Goal: Check status: Check status

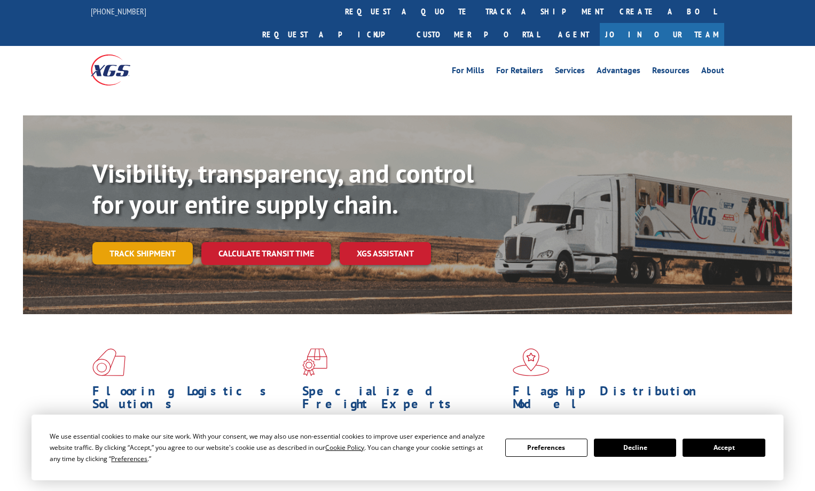
click at [165, 242] on link "Track shipment" at bounding box center [142, 253] width 100 height 22
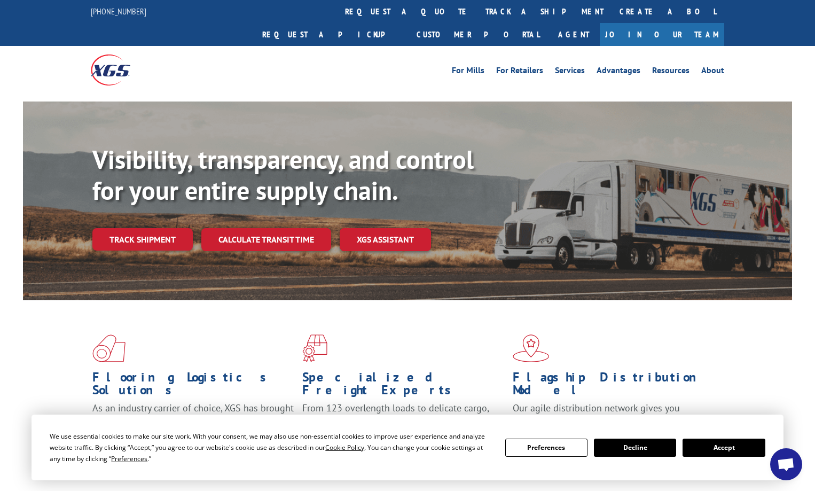
click at [699, 447] on button "Accept" at bounding box center [723, 447] width 82 height 18
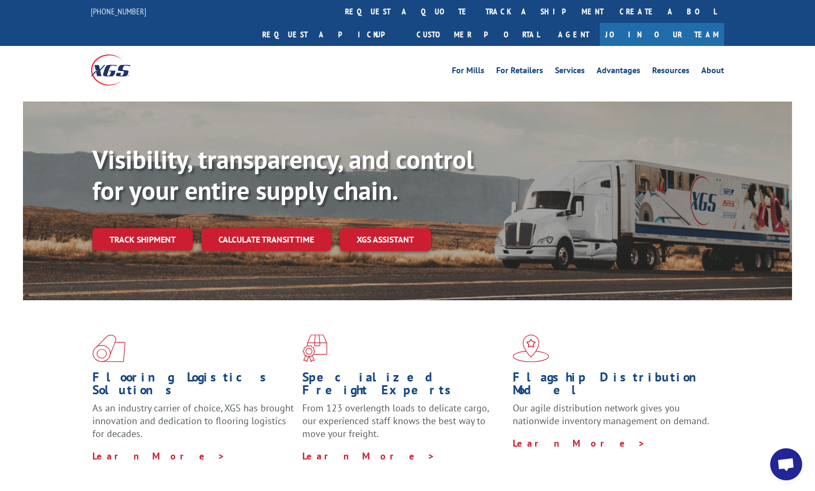
click at [144, 198] on div "Visibility, transparency, and control for your entire supply chain. Track shipm…" at bounding box center [441, 218] width 699 height 149
click at [139, 228] on link "Track shipment" at bounding box center [142, 239] width 100 height 22
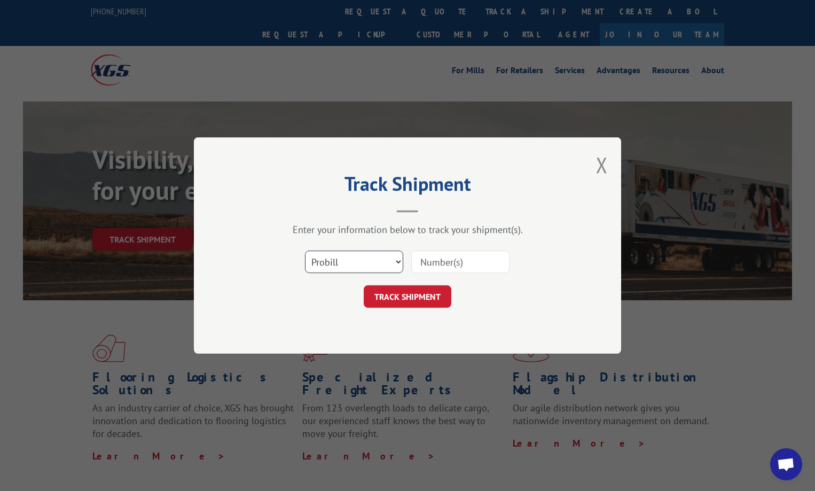
click at [364, 256] on select "Select category... Probill BOL PO" at bounding box center [354, 261] width 98 height 22
select select "po"
click at [305, 250] on select "Select category... Probill BOL PO" at bounding box center [354, 261] width 98 height 22
click at [424, 261] on input at bounding box center [460, 261] width 98 height 22
type input "22519186"
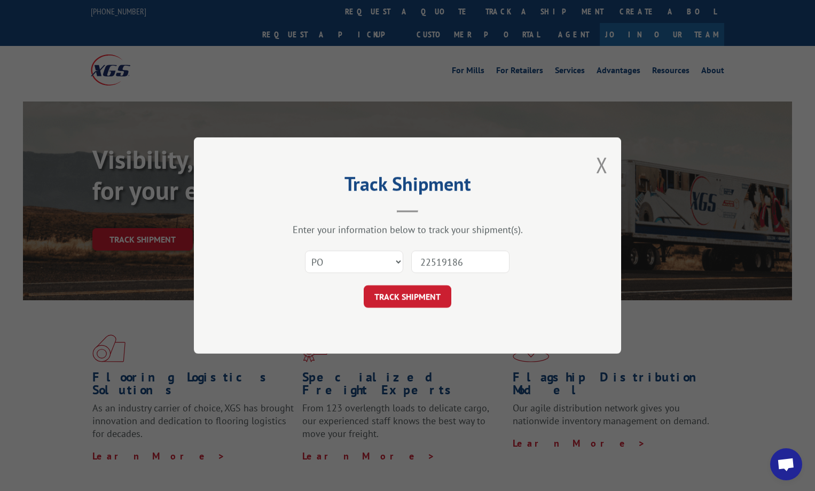
click at [364, 285] on button "TRACK SHIPMENT" at bounding box center [408, 296] width 88 height 22
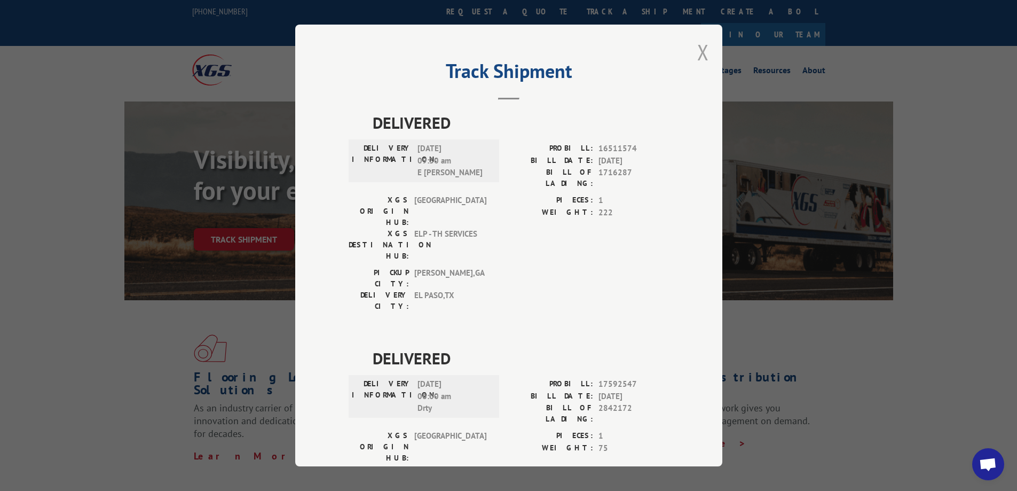
click at [700, 49] on button "Close modal" at bounding box center [703, 52] width 12 height 28
